Goal: Transaction & Acquisition: Download file/media

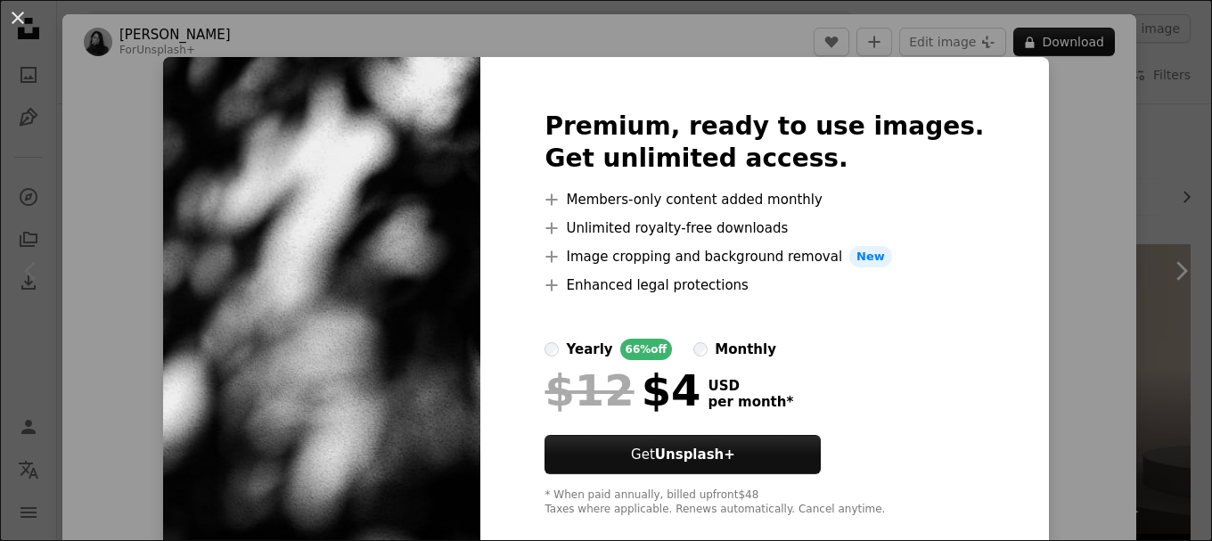
click at [1060, 204] on div "An X shape Premium, ready to use images. Get unlimited access. A plus sign Memb…" at bounding box center [606, 270] width 1212 height 541
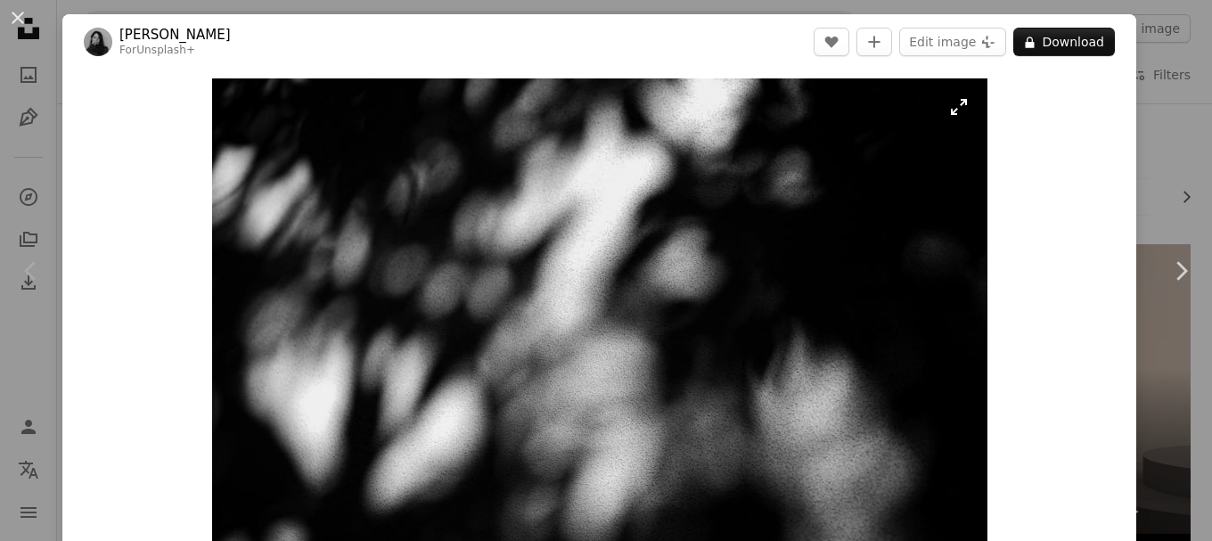
click at [951, 114] on img "Zoom in on this image" at bounding box center [599, 336] width 775 height 517
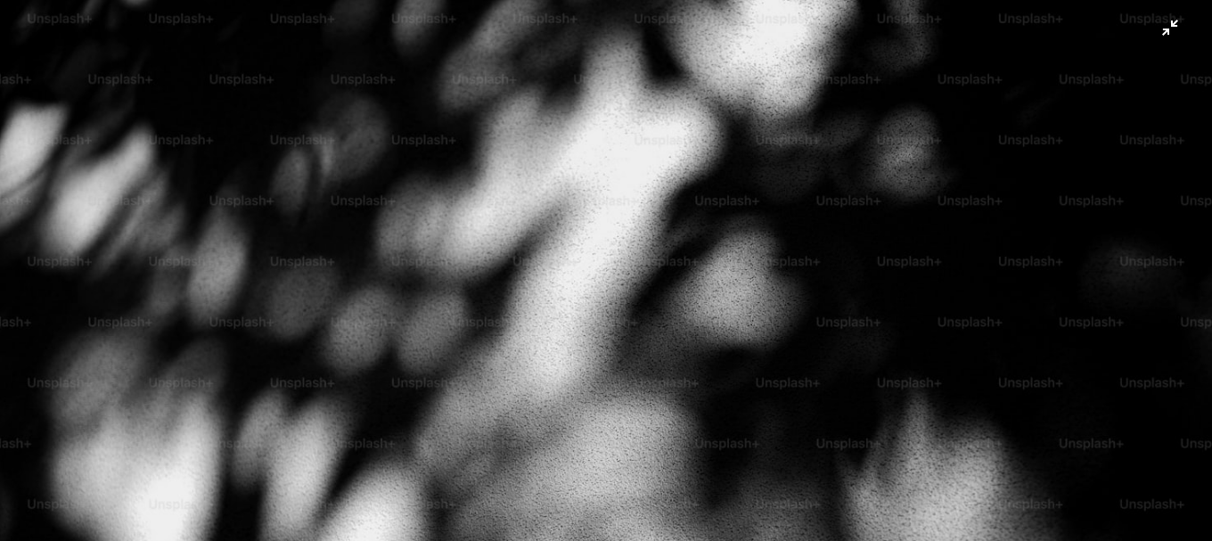
scroll to position [126, 0]
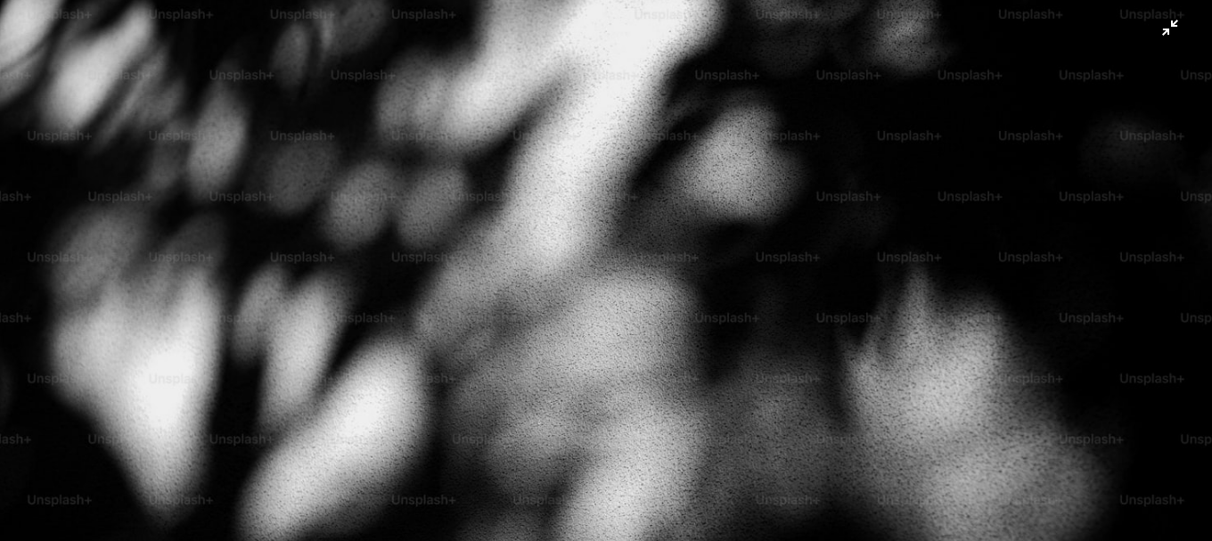
click at [937, 159] on img "Zoom out on this image" at bounding box center [606, 277] width 1214 height 809
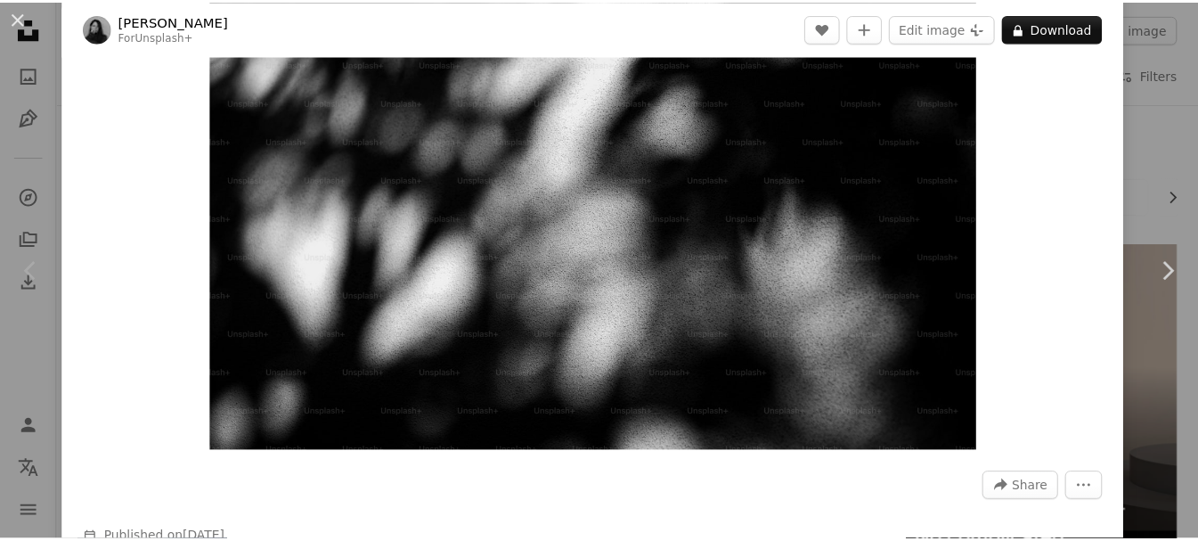
scroll to position [54, 0]
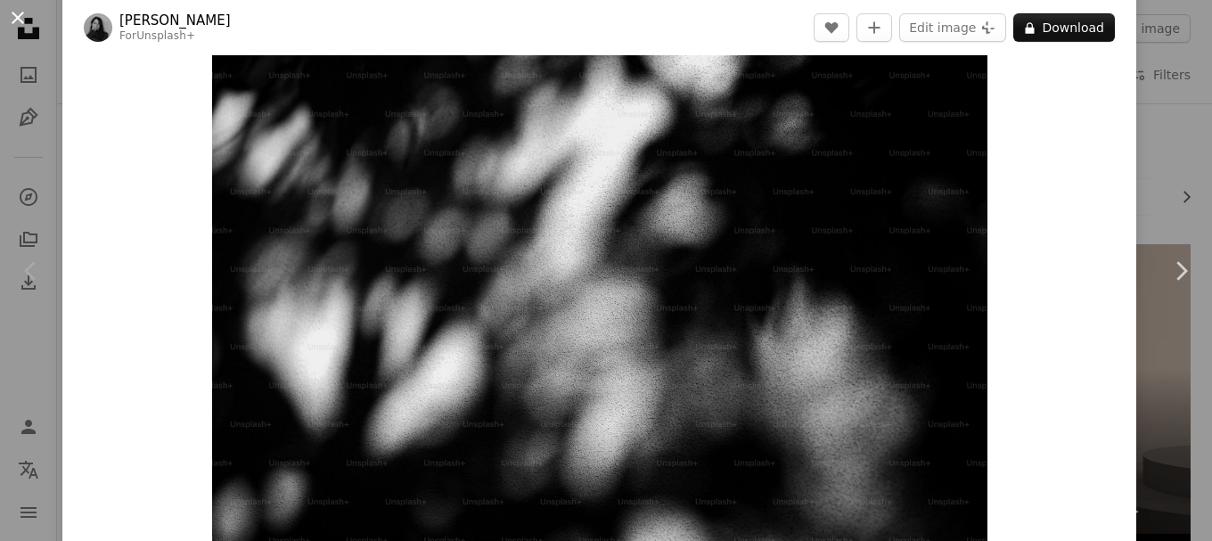
click at [16, 12] on button "An X shape" at bounding box center [17, 17] width 21 height 21
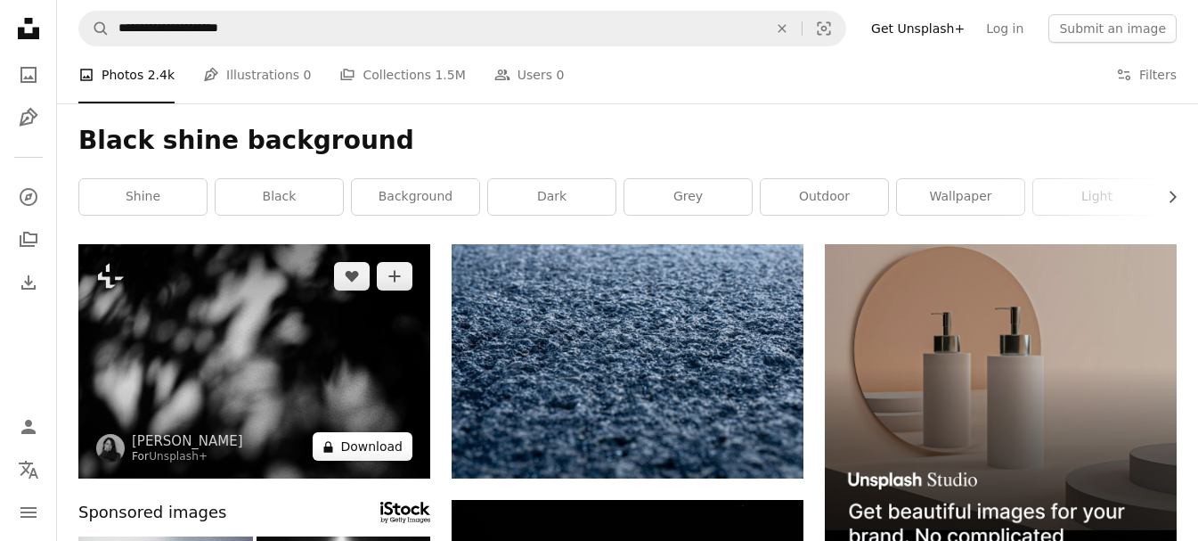
click at [365, 452] on button "A lock Download" at bounding box center [363, 446] width 100 height 29
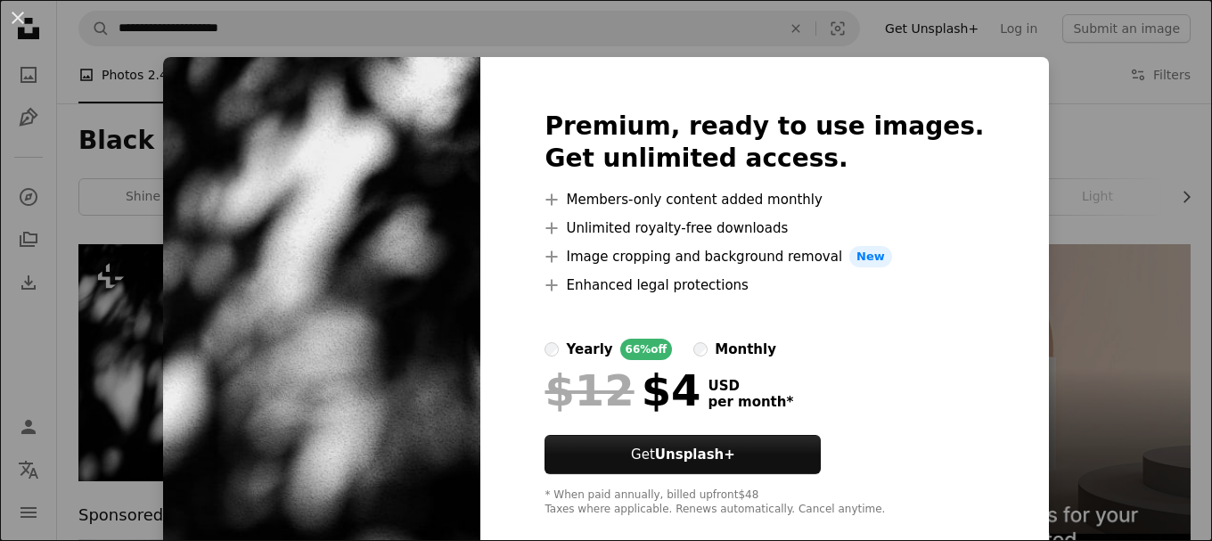
click at [375, 271] on img at bounding box center [321, 313] width 317 height 513
click at [479, 428] on img at bounding box center [321, 313] width 317 height 513
click at [12, 14] on button "An X shape" at bounding box center [17, 17] width 21 height 21
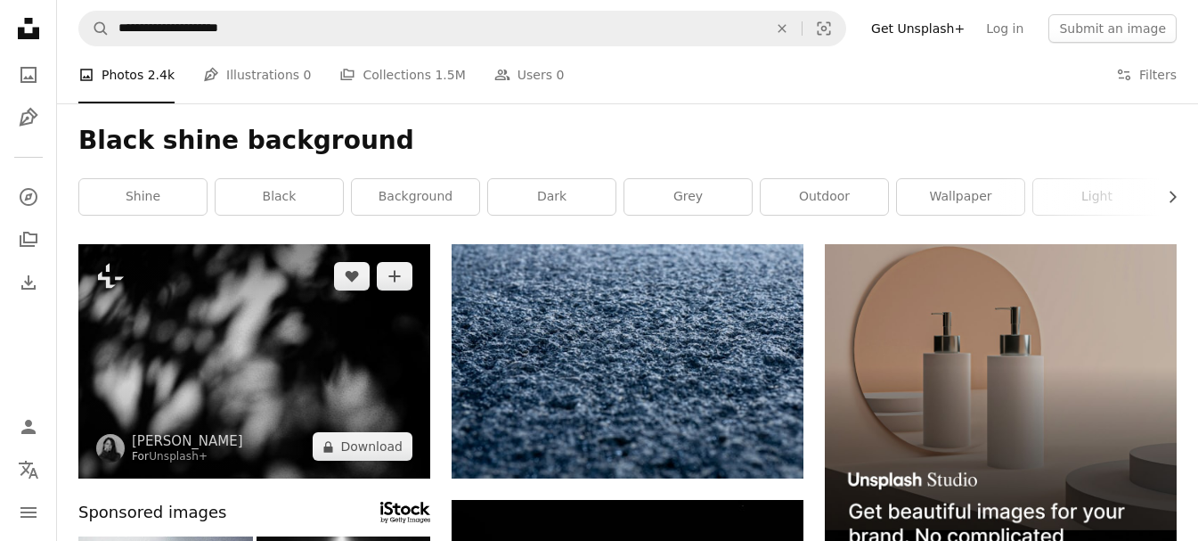
click at [230, 374] on img at bounding box center [254, 361] width 352 height 234
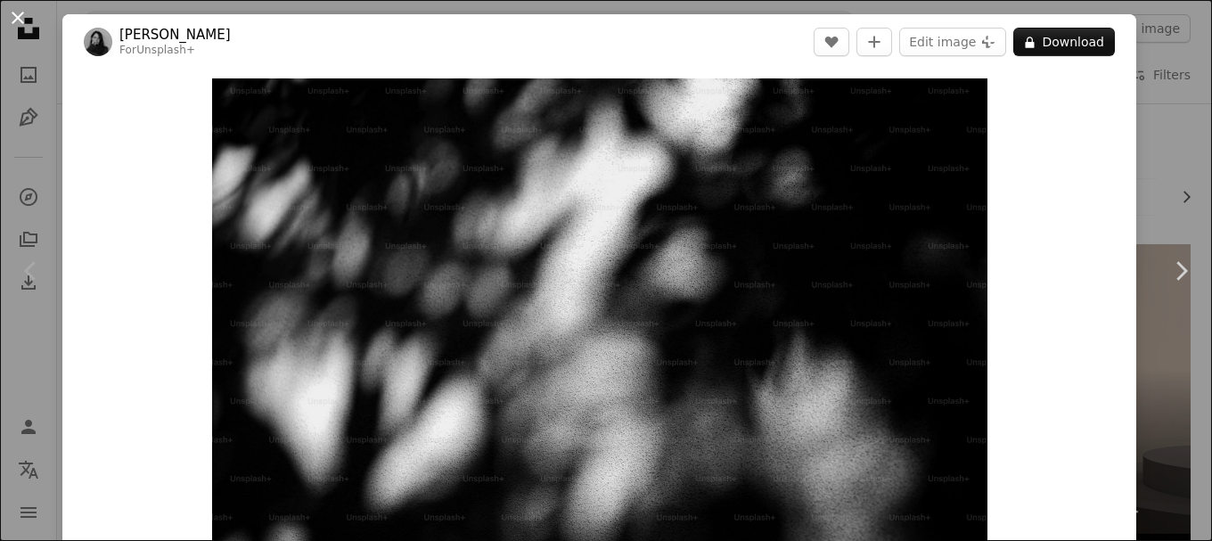
click at [19, 9] on button "An X shape" at bounding box center [17, 17] width 21 height 21
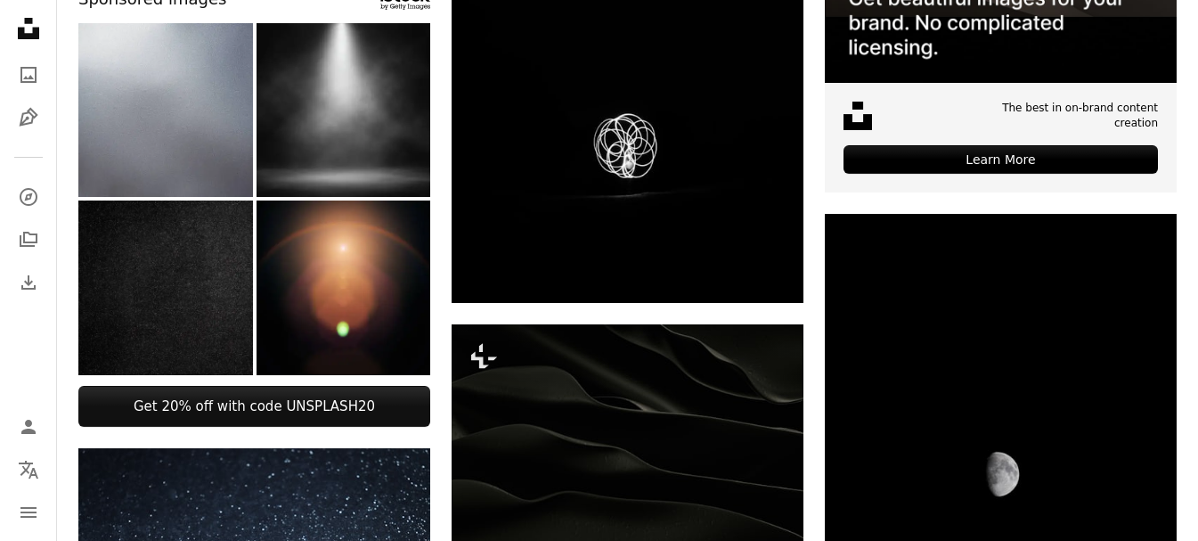
scroll to position [802, 0]
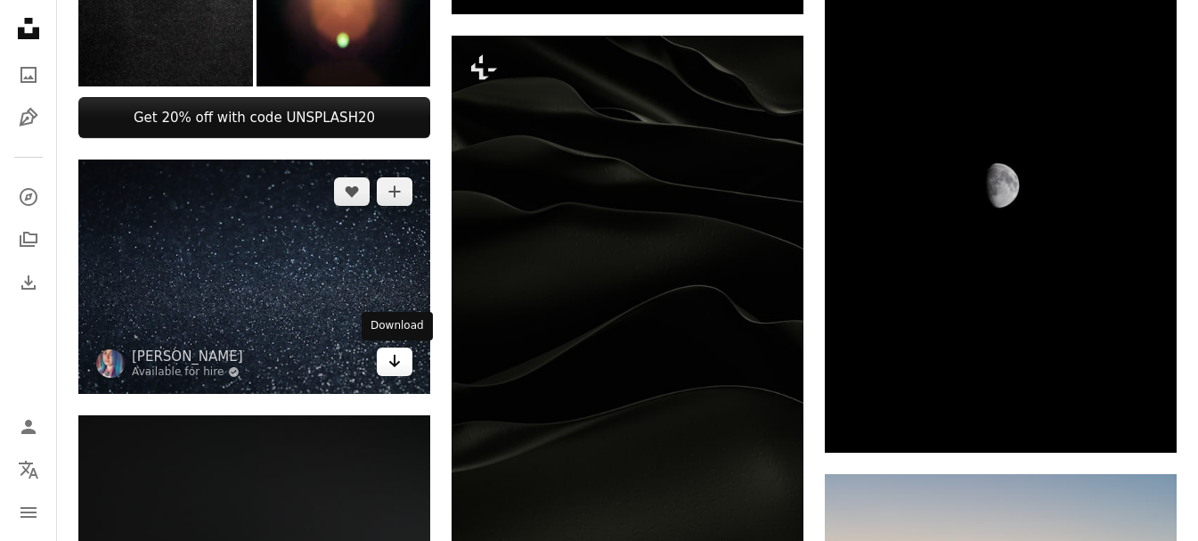
click at [391, 364] on icon "Arrow pointing down" at bounding box center [395, 360] width 14 height 21
